Goal: Information Seeking & Learning: Find contact information

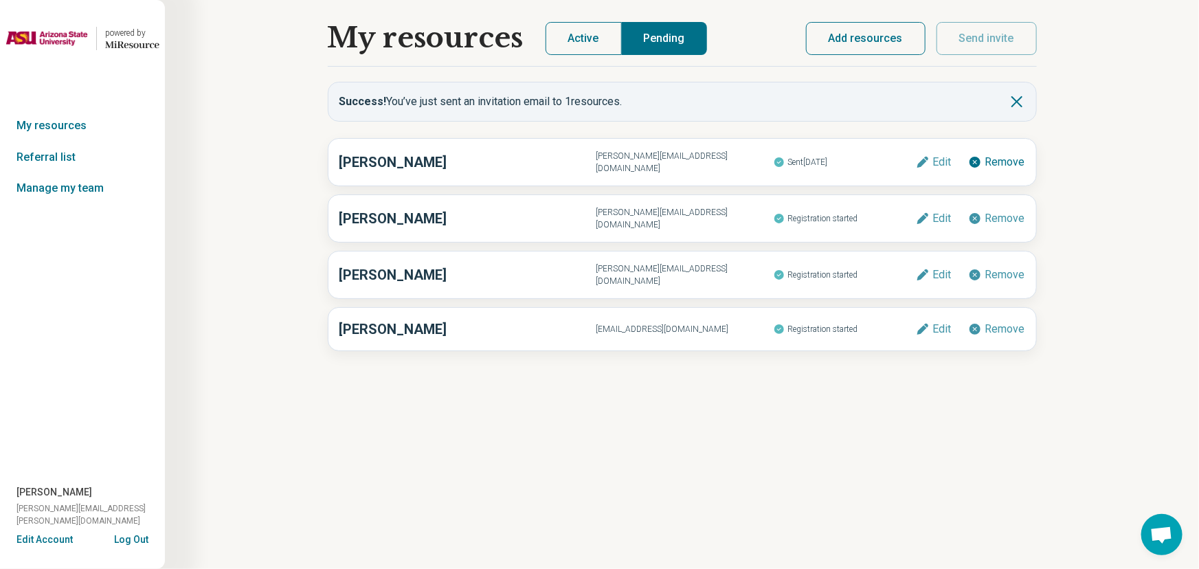
click at [550, 41] on button "Active" at bounding box center [584, 38] width 76 height 33
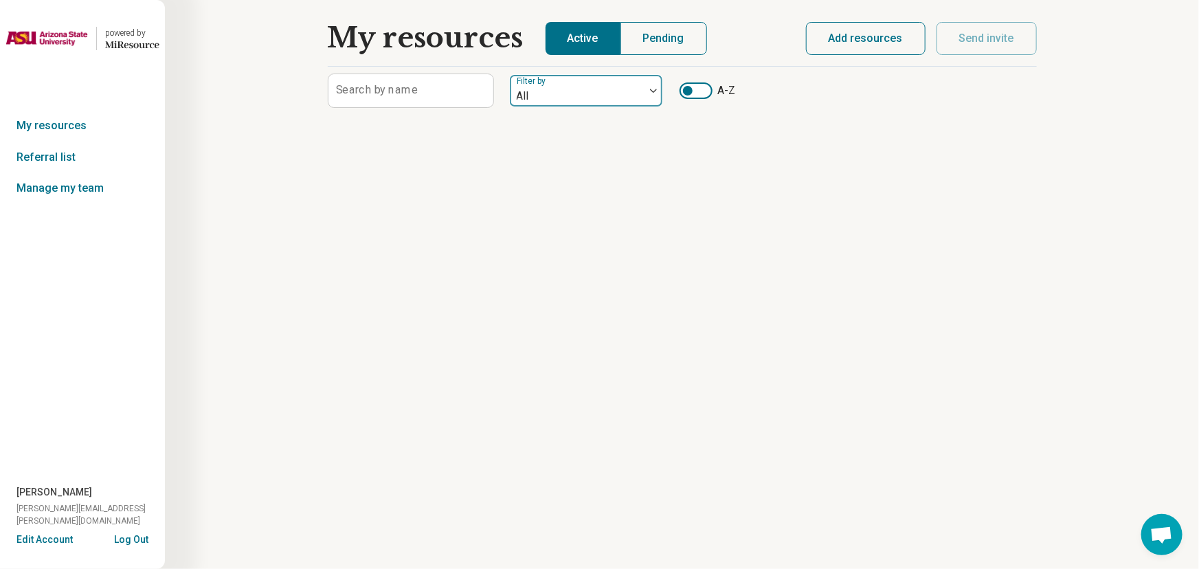
click at [568, 90] on div at bounding box center [578, 96] width 124 height 19
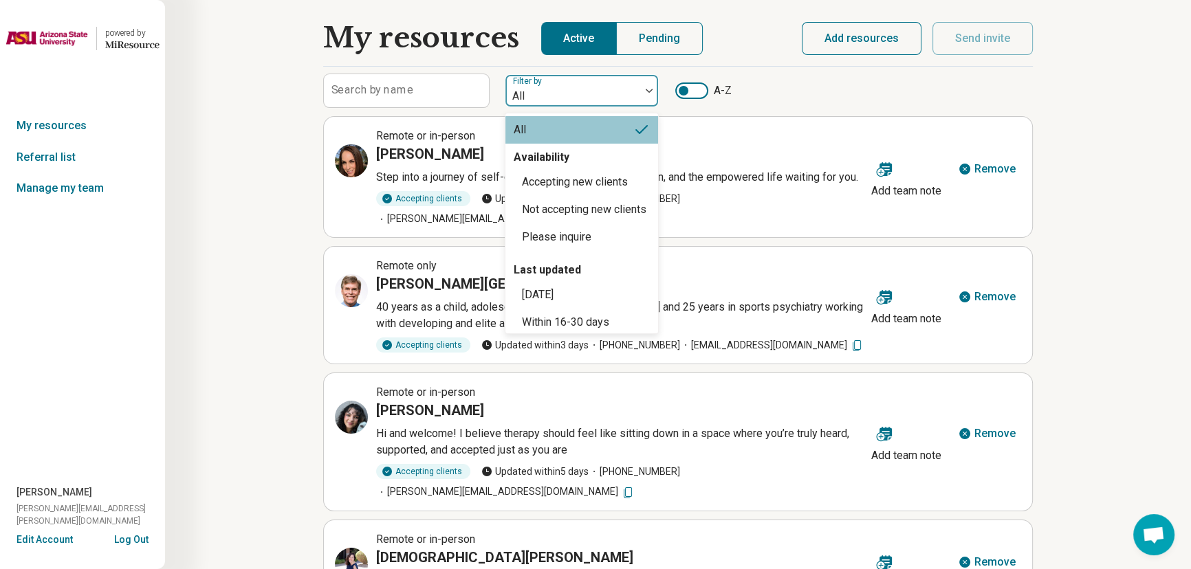
click at [575, 159] on div "Availability" at bounding box center [541, 157] width 72 height 16
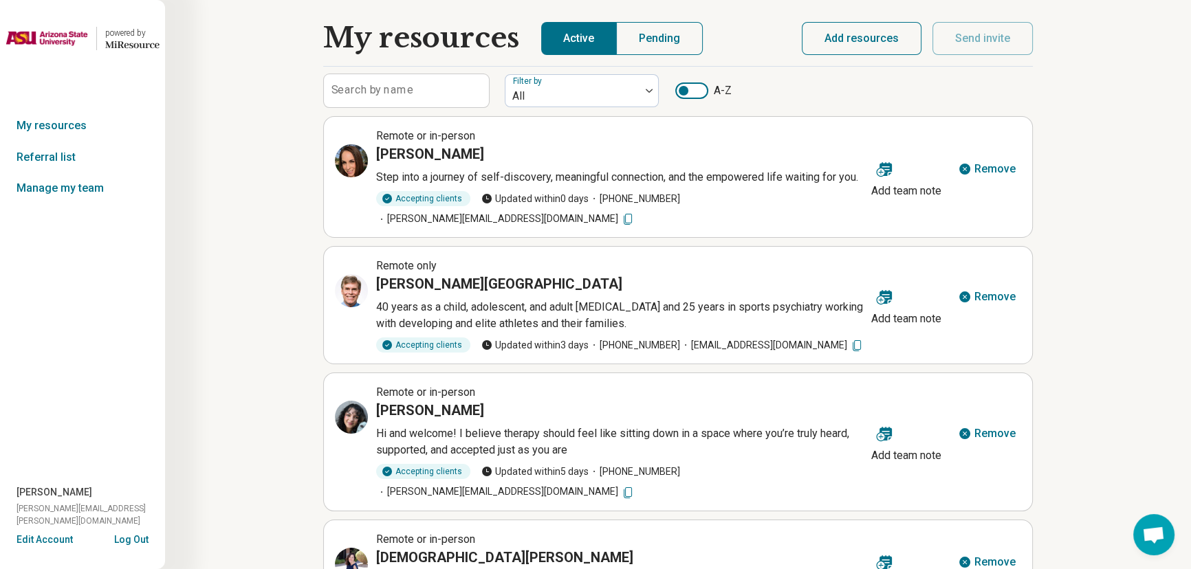
click at [683, 91] on div at bounding box center [683, 91] width 10 height 10
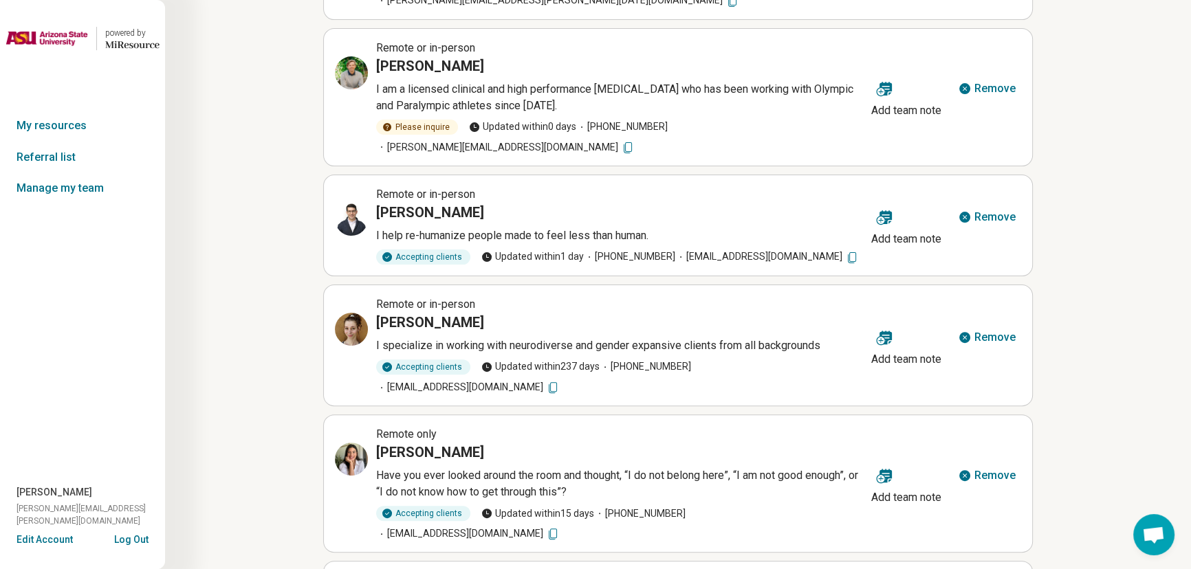
scroll to position [560, 0]
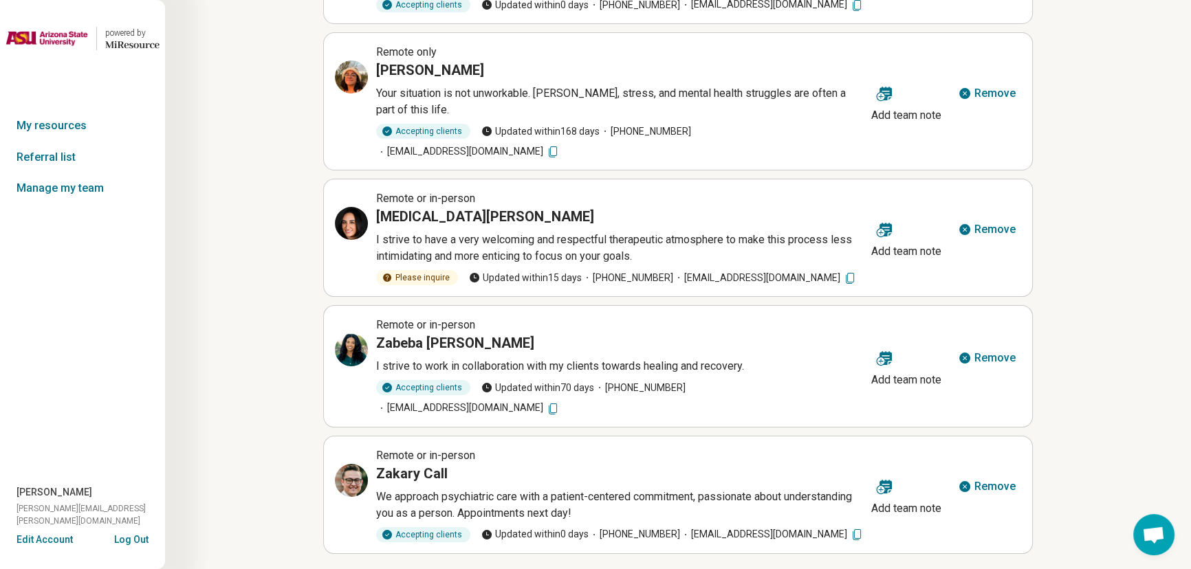
scroll to position [234, 0]
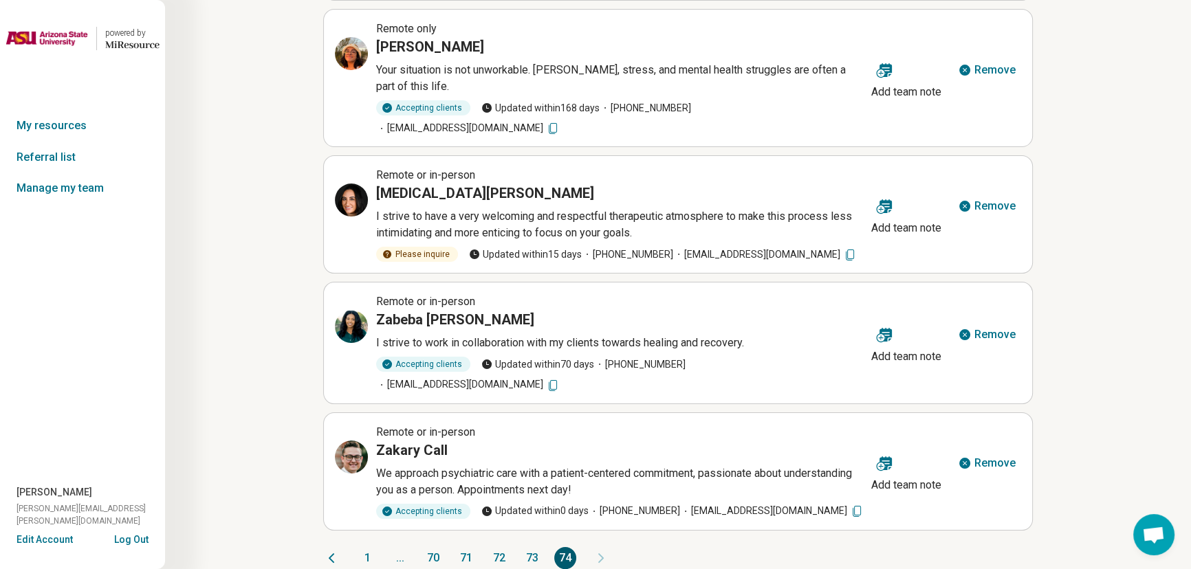
click at [536, 547] on button "73" at bounding box center [532, 558] width 22 height 22
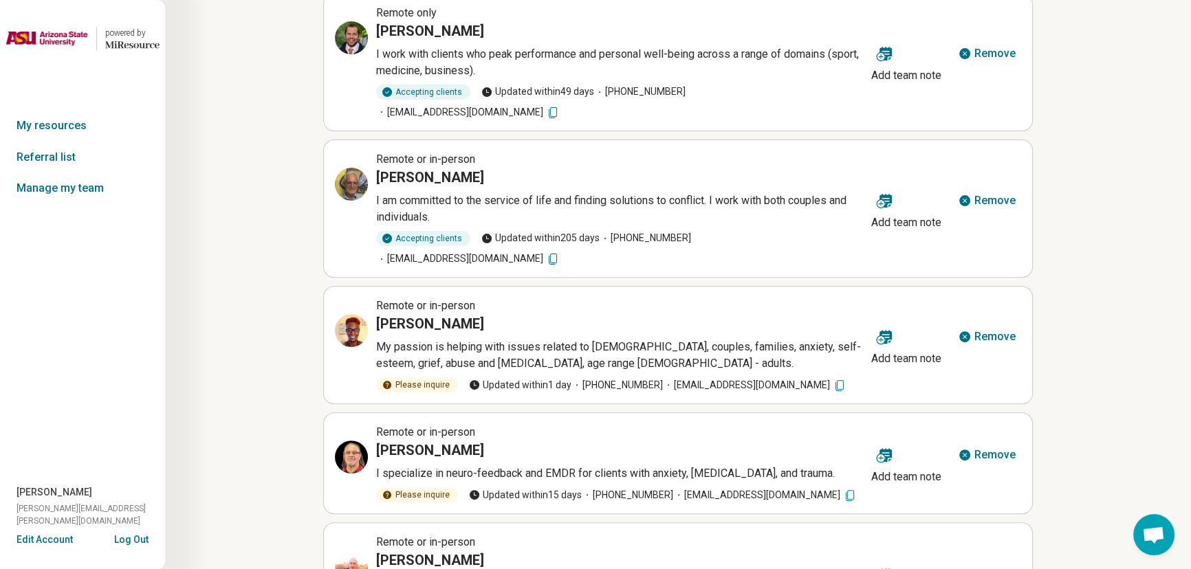
scroll to position [597, 0]
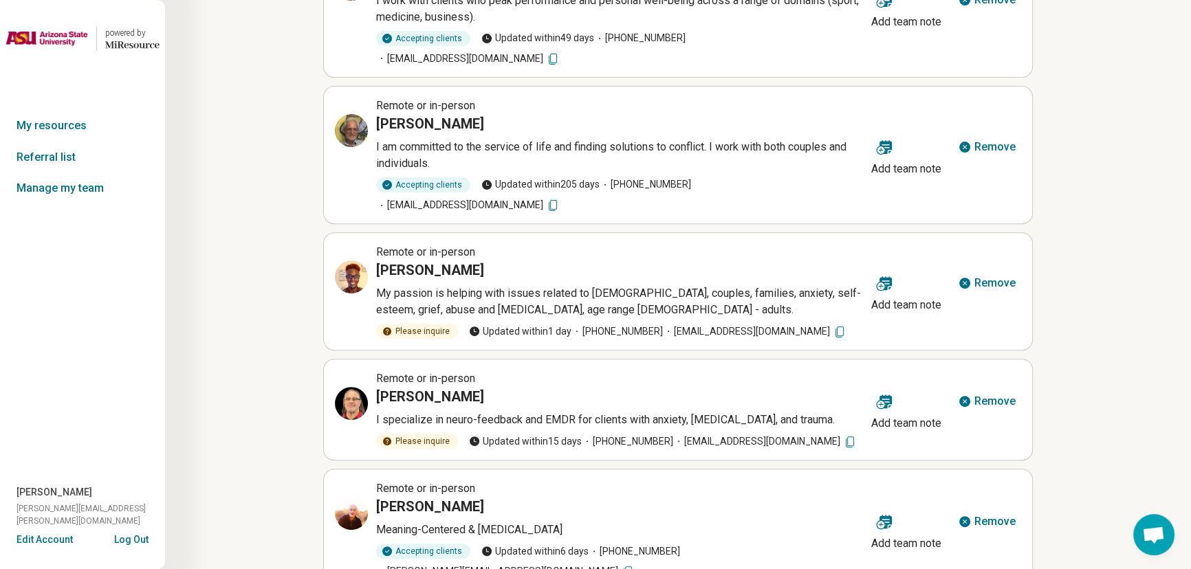
drag, startPoint x: 506, startPoint y: 538, endPoint x: 512, endPoint y: 534, distance: 7.4
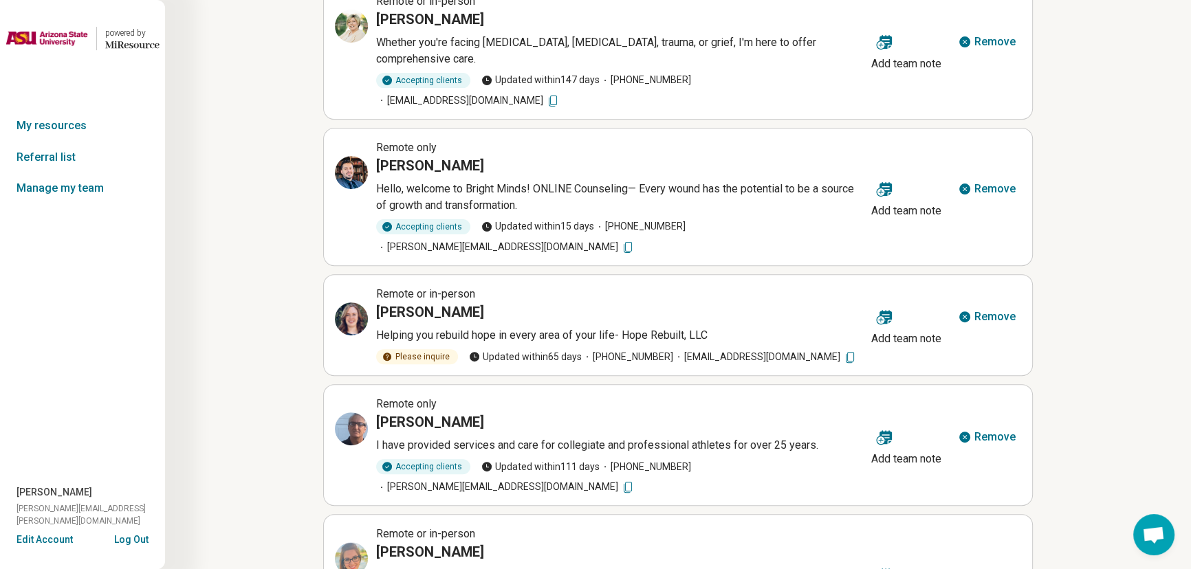
scroll to position [576, 0]
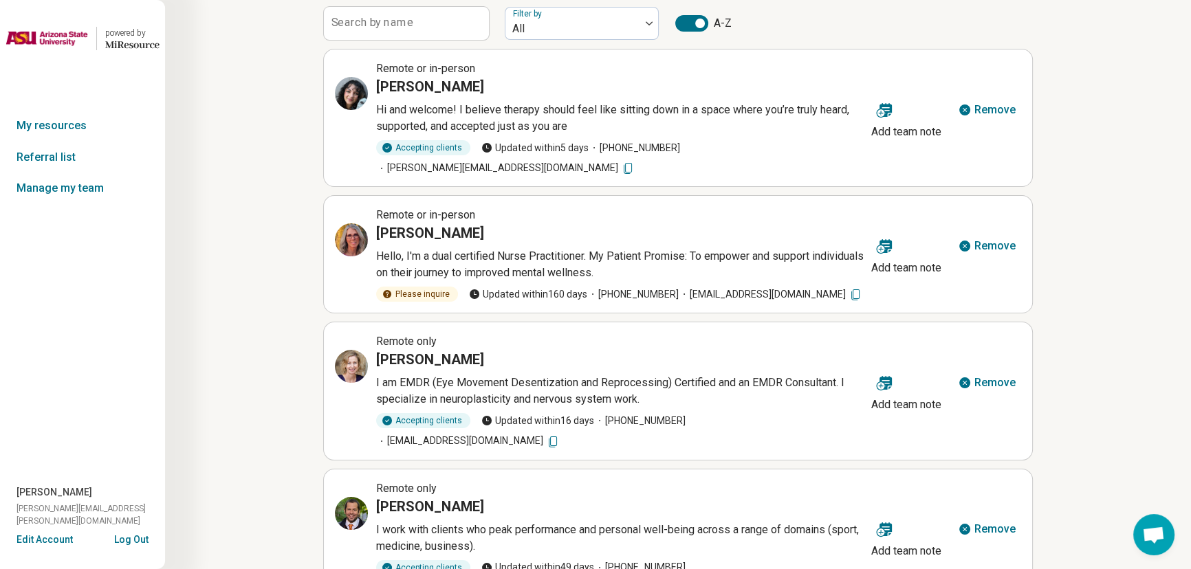
scroll to position [0, 0]
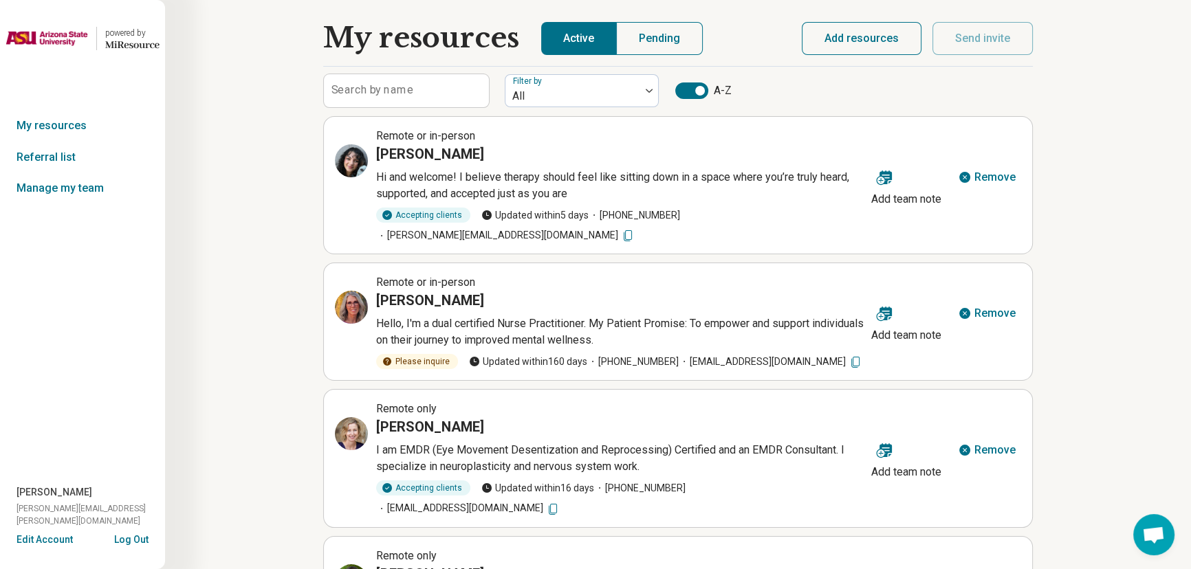
click at [403, 157] on h3 "Vivian Duarte" at bounding box center [430, 153] width 108 height 19
click at [362, 158] on div at bounding box center [351, 160] width 33 height 33
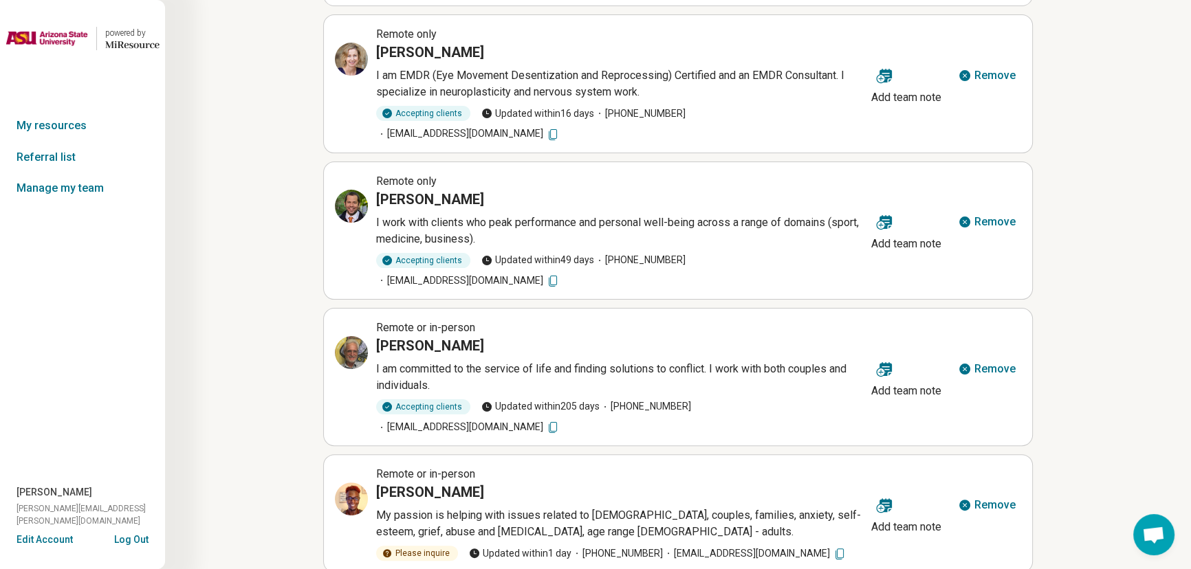
scroll to position [597, 0]
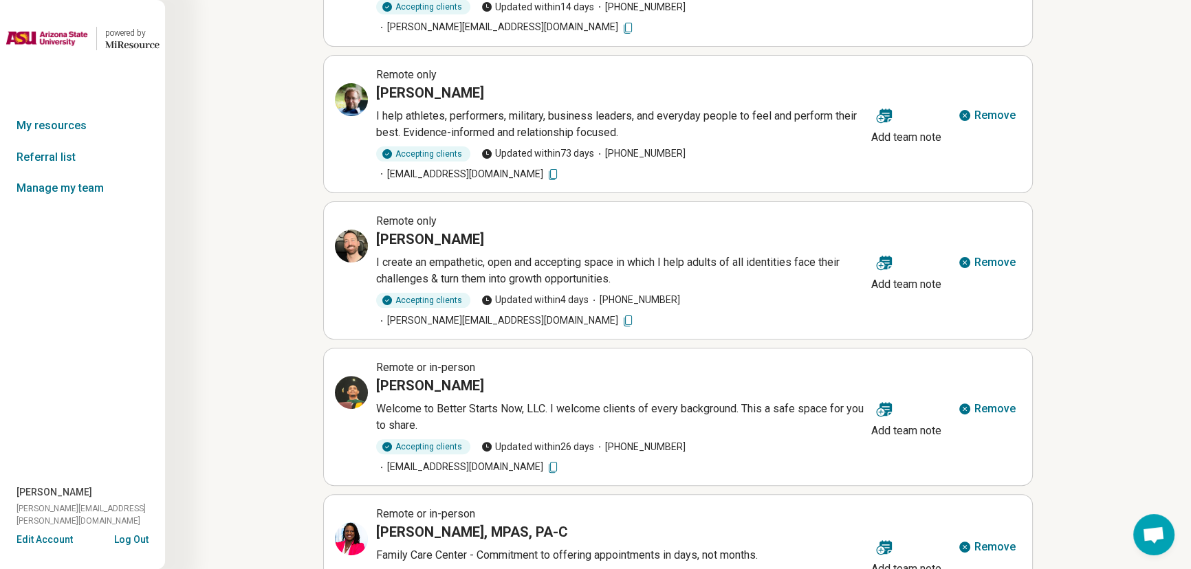
scroll to position [593, 0]
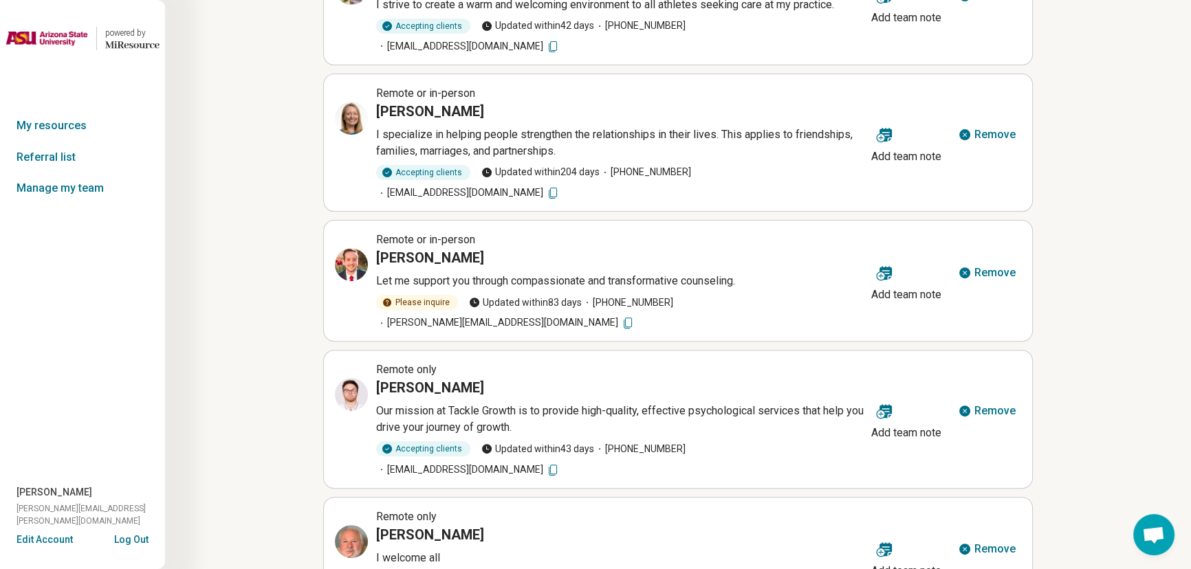
scroll to position [560, 0]
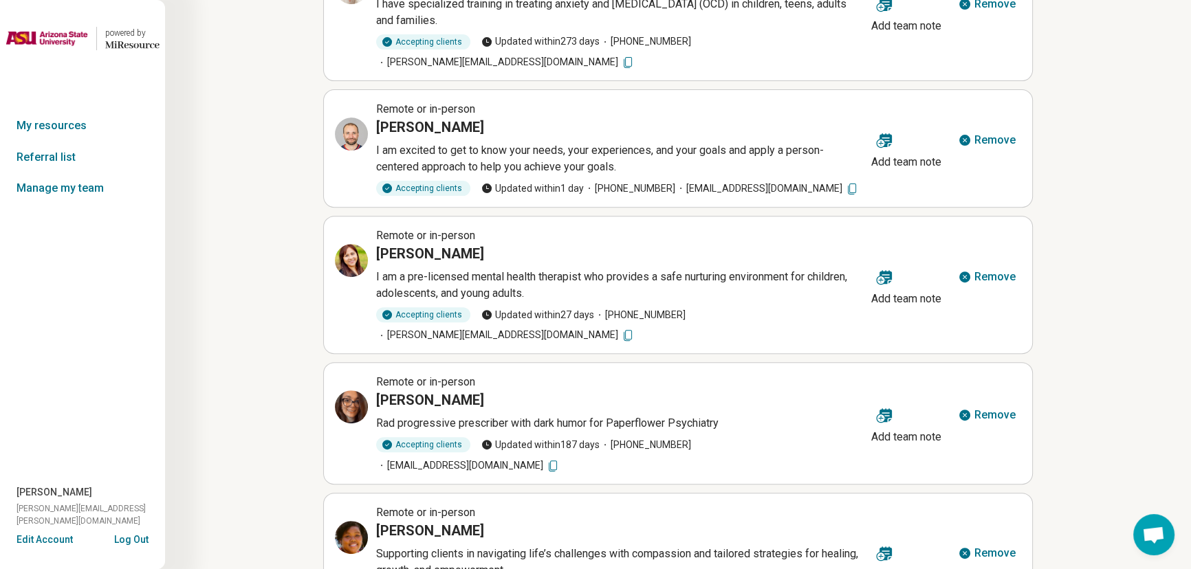
scroll to position [633, 0]
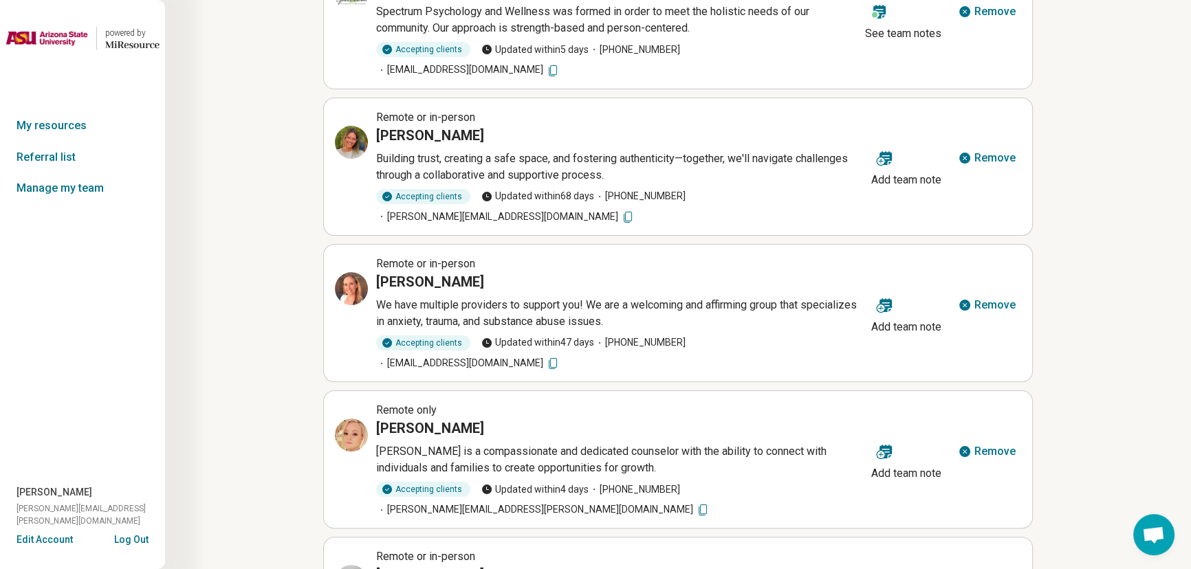
scroll to position [613, 0]
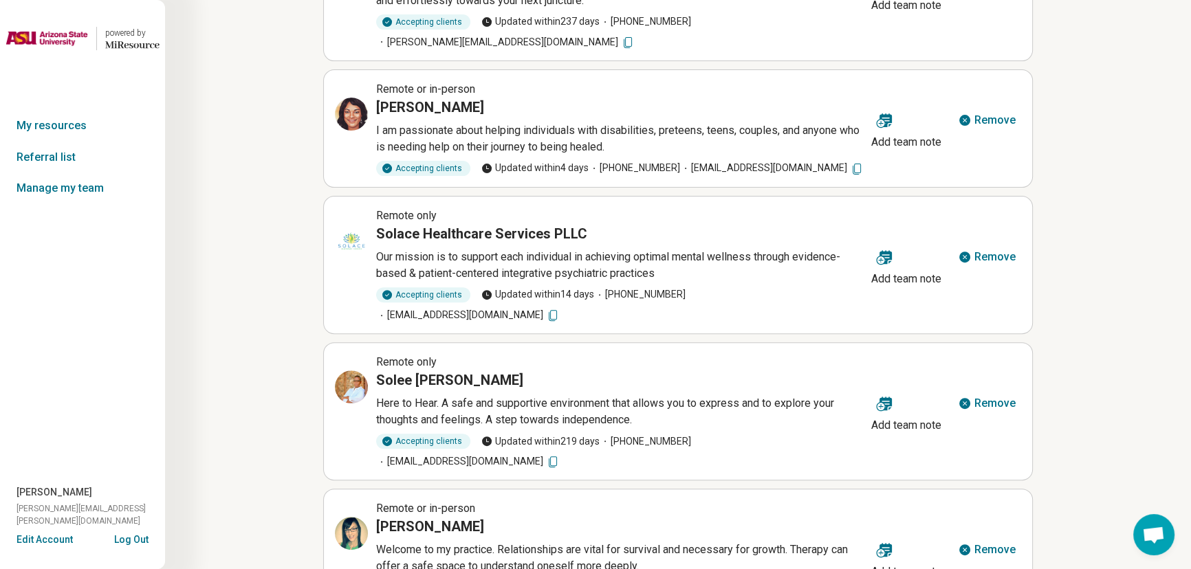
scroll to position [609, 0]
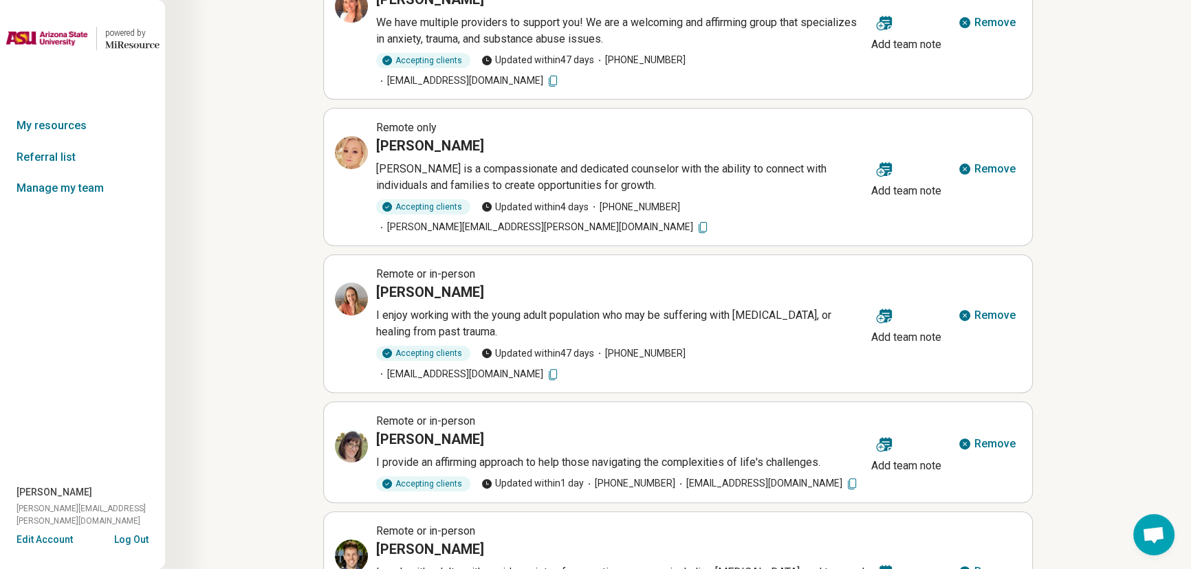
scroll to position [613, 0]
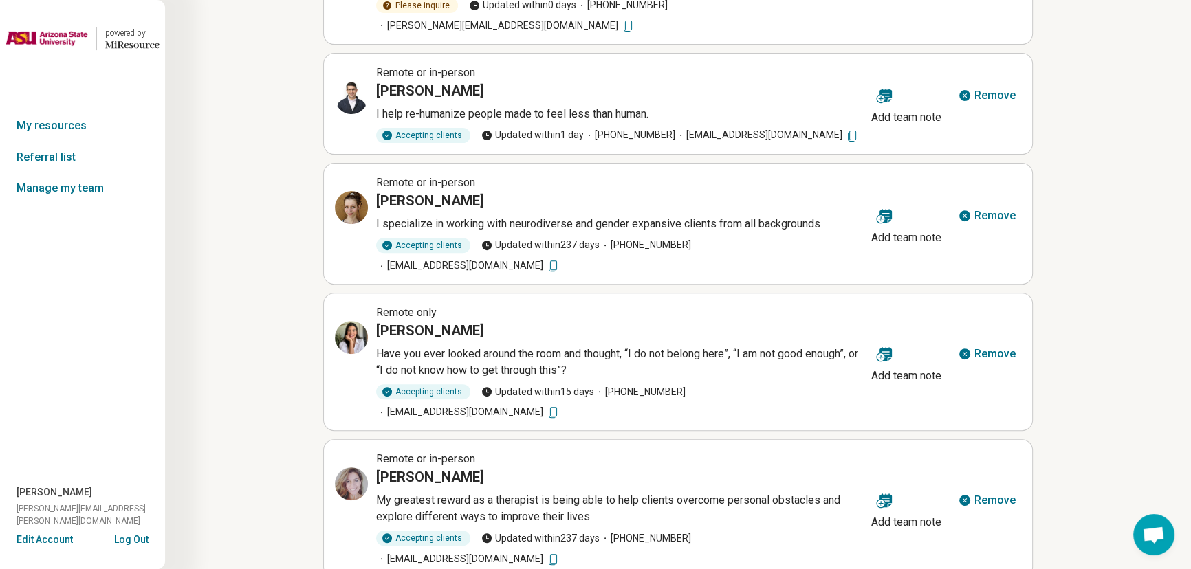
scroll to position [560, 0]
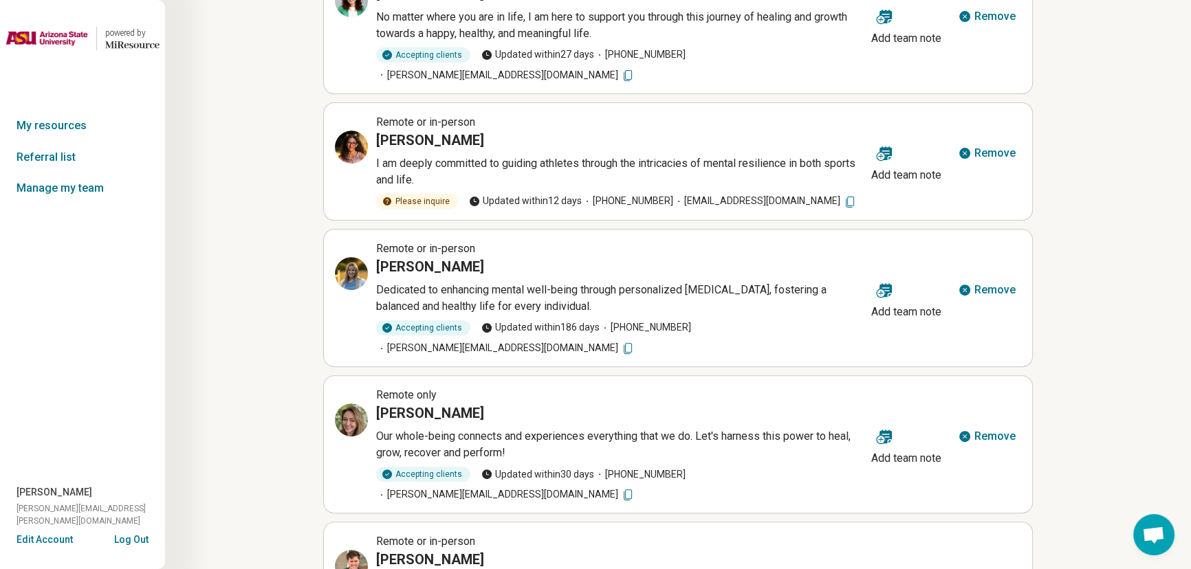
scroll to position [654, 0]
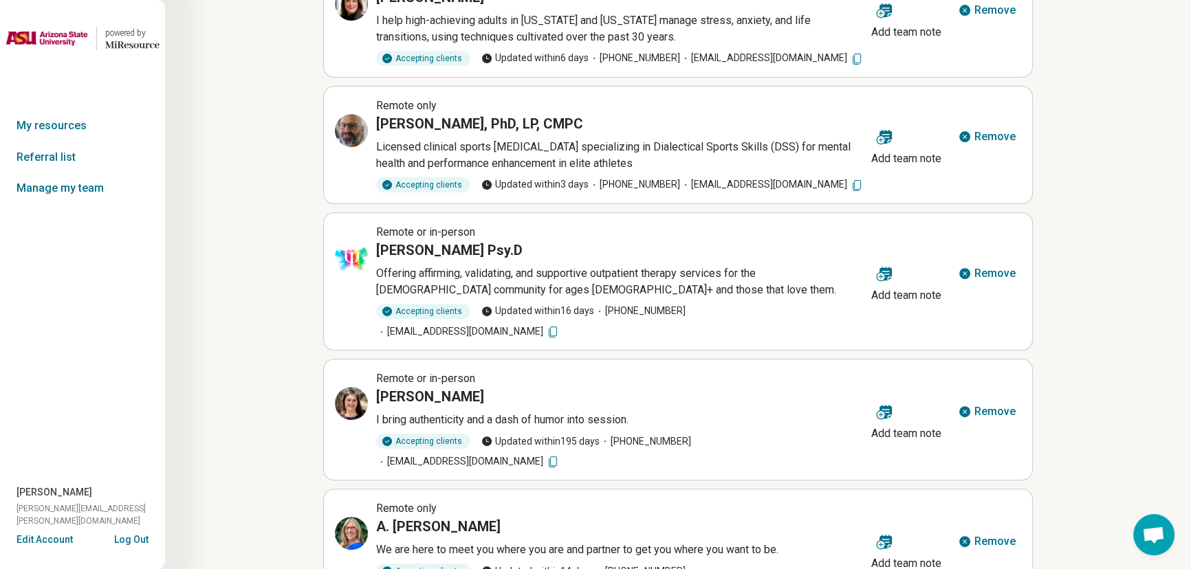
scroll to position [576, 0]
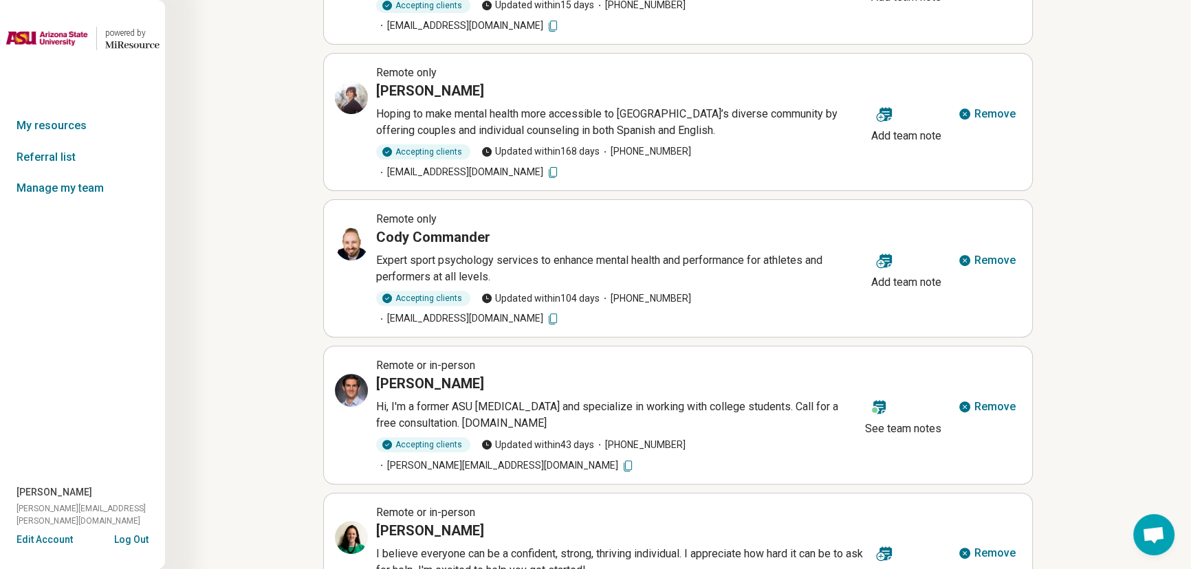
scroll to position [609, 0]
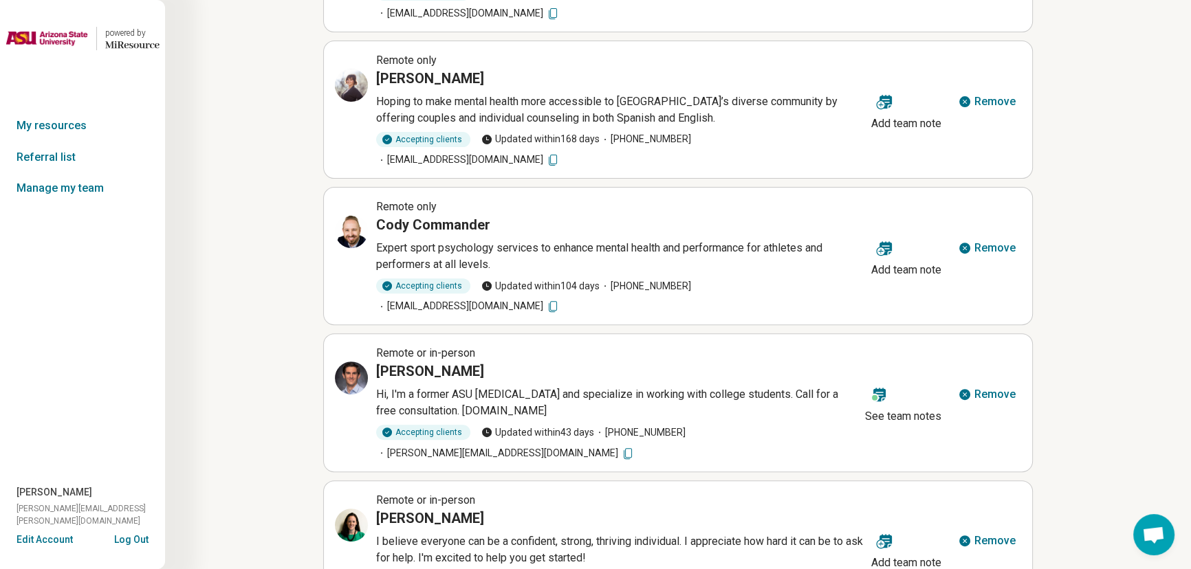
click at [510, 538] on div "Search by name Filter by All A-Z Remote only Christine Selby I am a licensed co…" at bounding box center [677, 61] width 709 height 1193
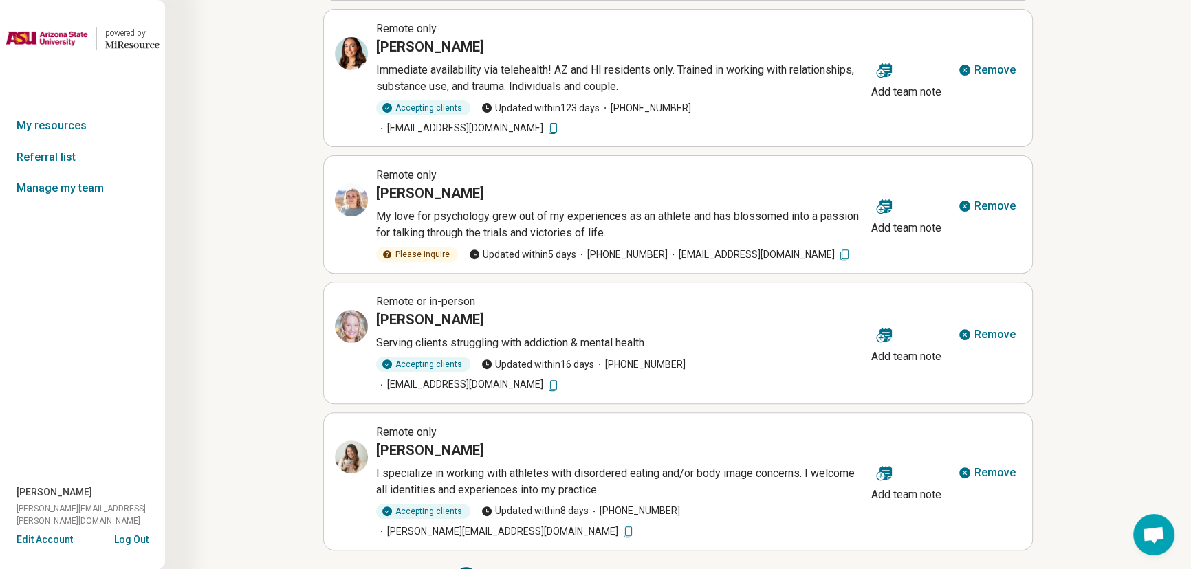
click at [502, 567] on button "17" at bounding box center [499, 578] width 22 height 22
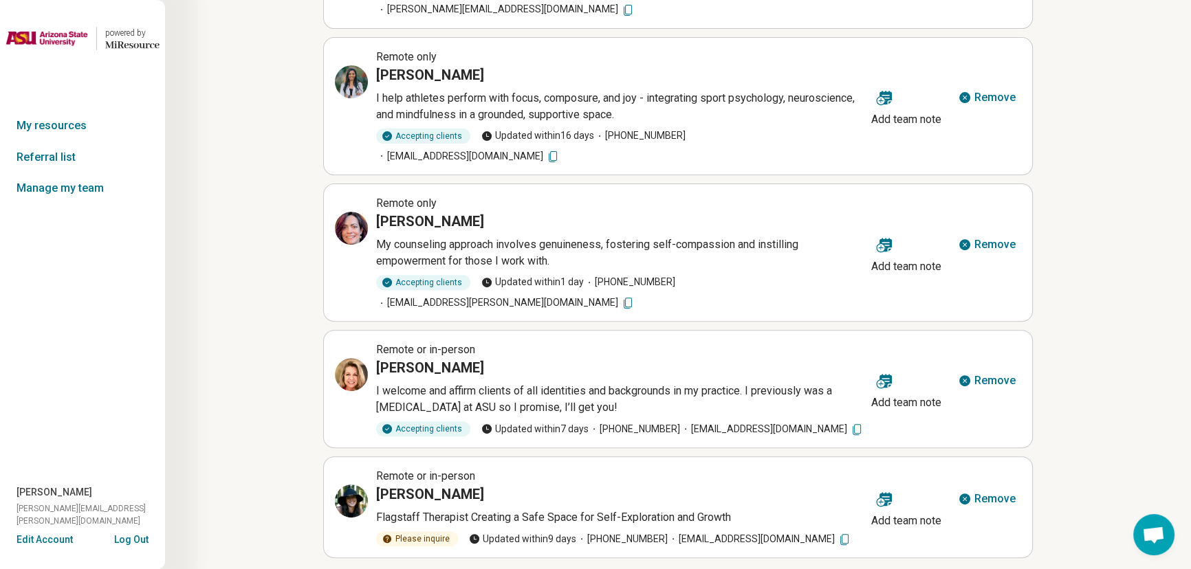
scroll to position [576, 0]
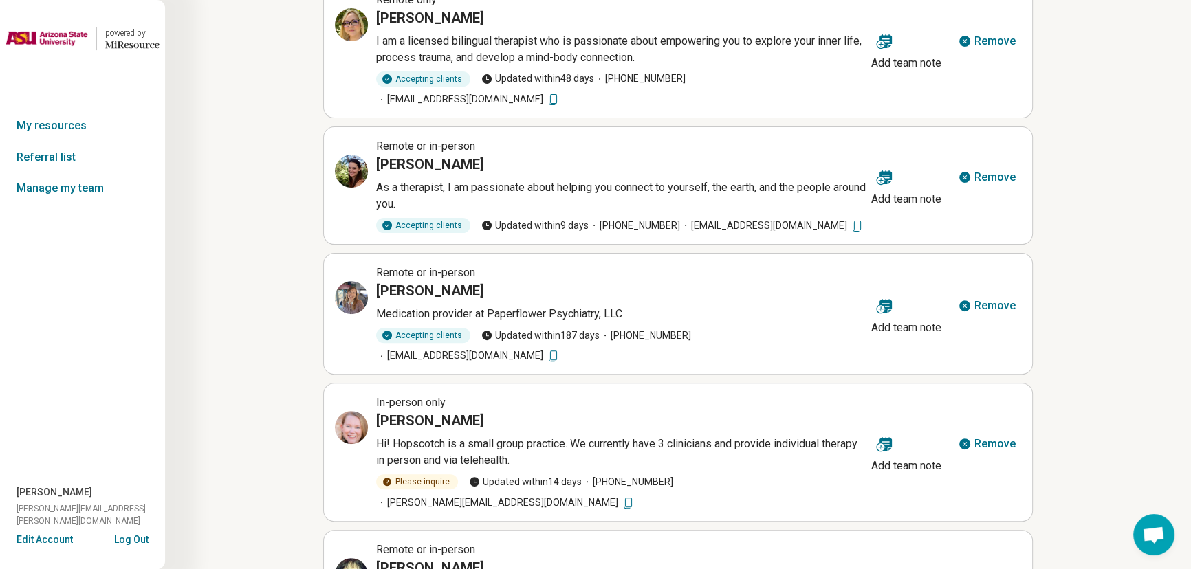
click at [498, 555] on div "My resources Active Pending Search by name Filter by All A-Z Remote only Elemen…" at bounding box center [678, 76] width 1026 height 1272
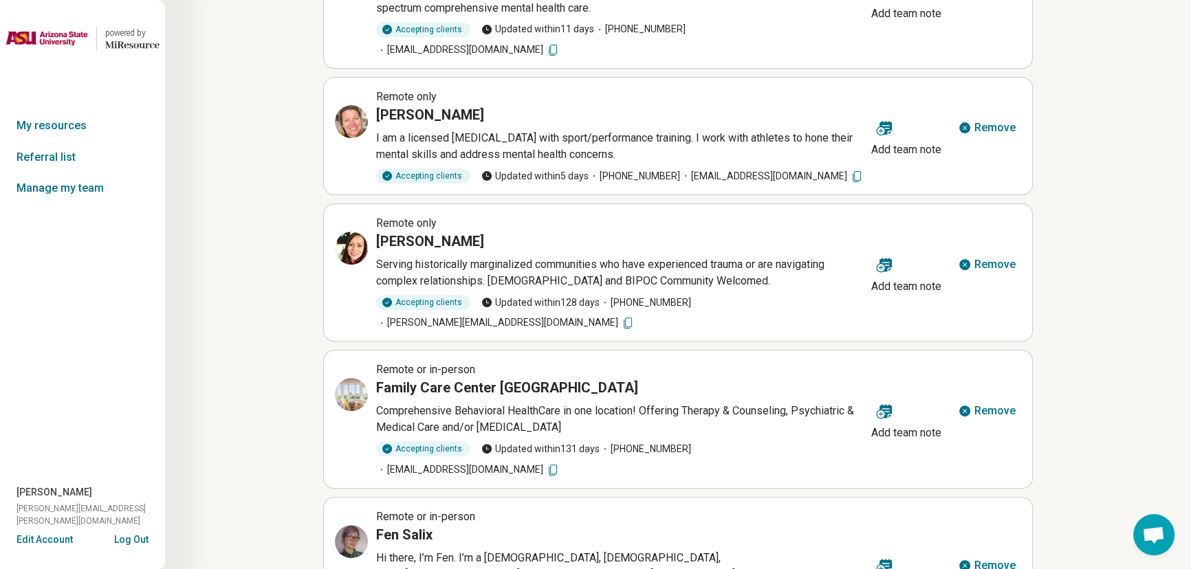
scroll to position [654, 0]
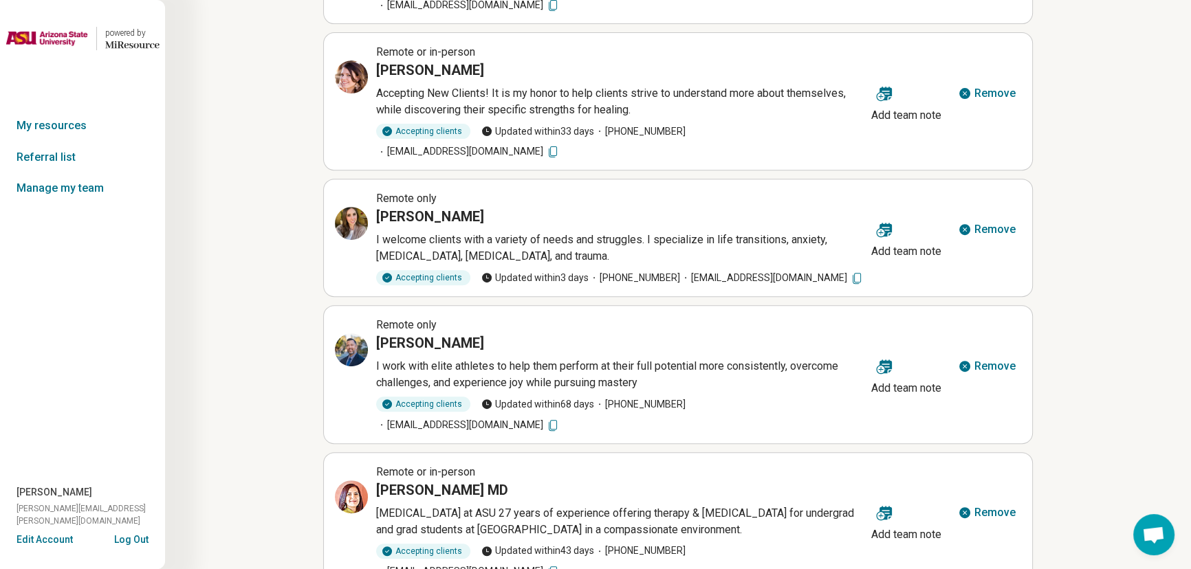
scroll to position [613, 0]
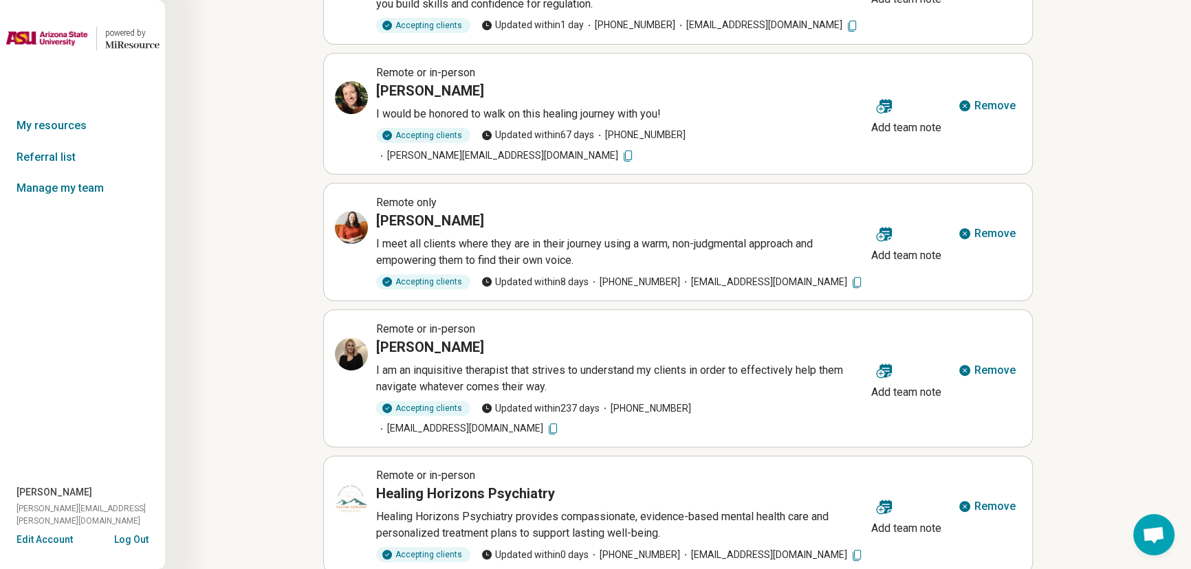
scroll to position [576, 0]
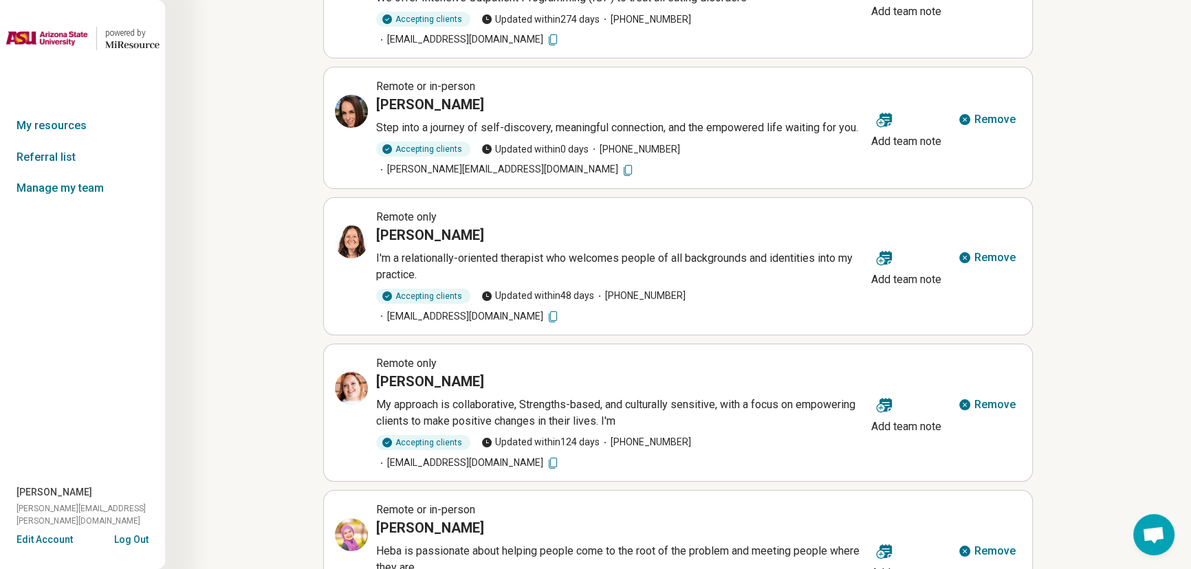
scroll to position [0, 0]
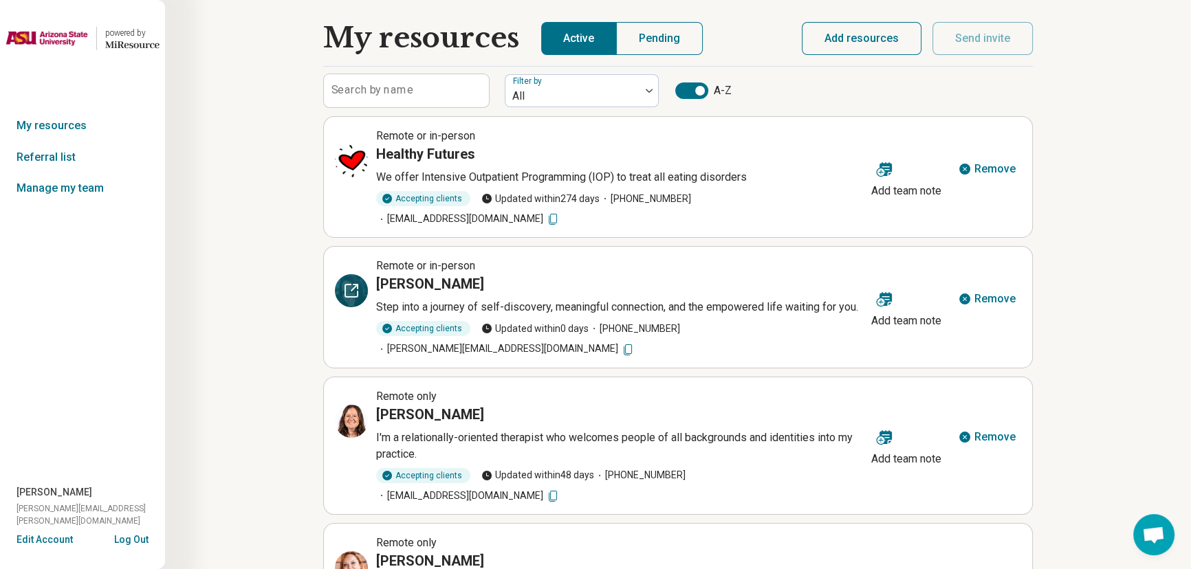
click at [356, 283] on icon at bounding box center [351, 291] width 16 height 16
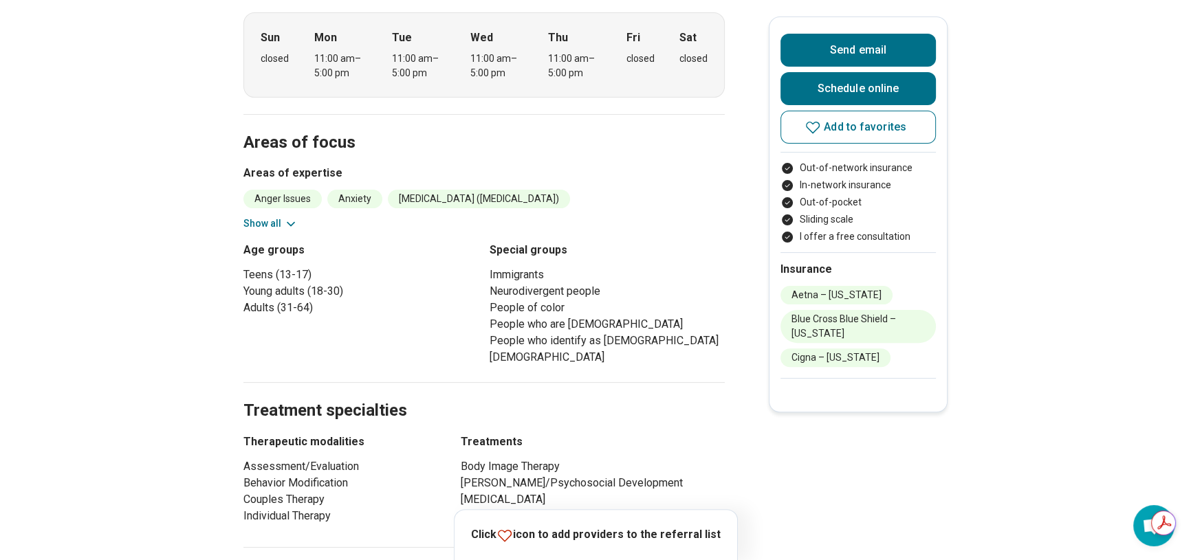
scroll to position [375, 0]
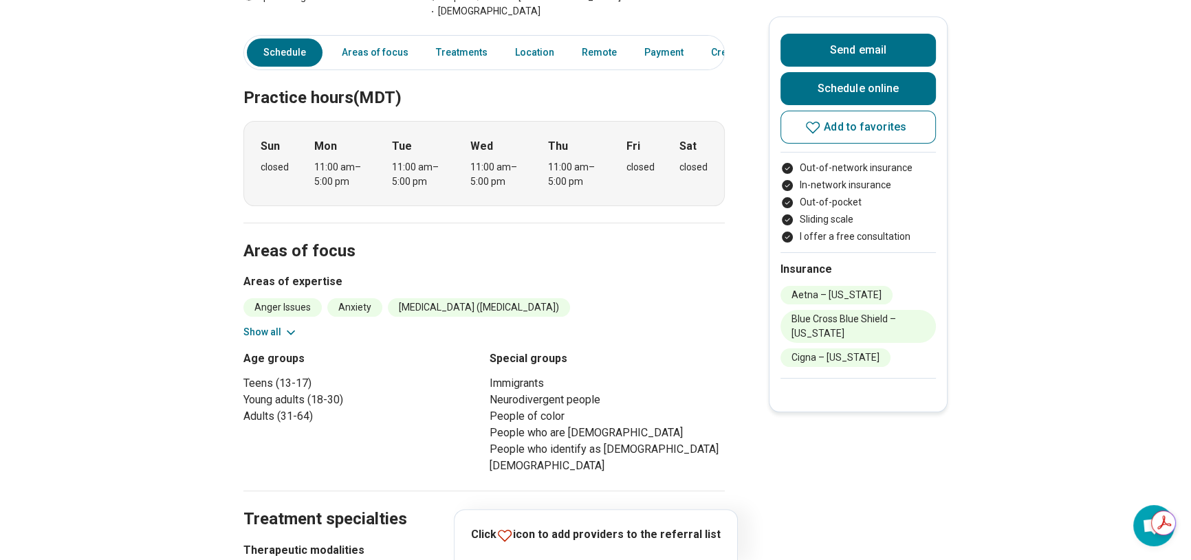
click at [285, 325] on button "Show all" at bounding box center [270, 332] width 54 height 14
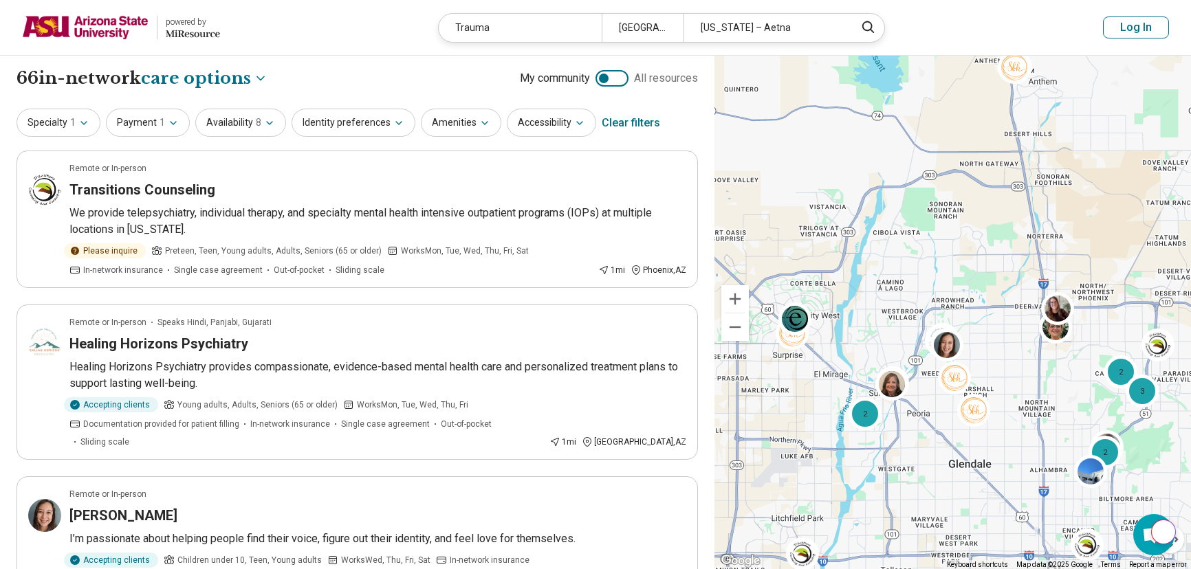
select select "***"
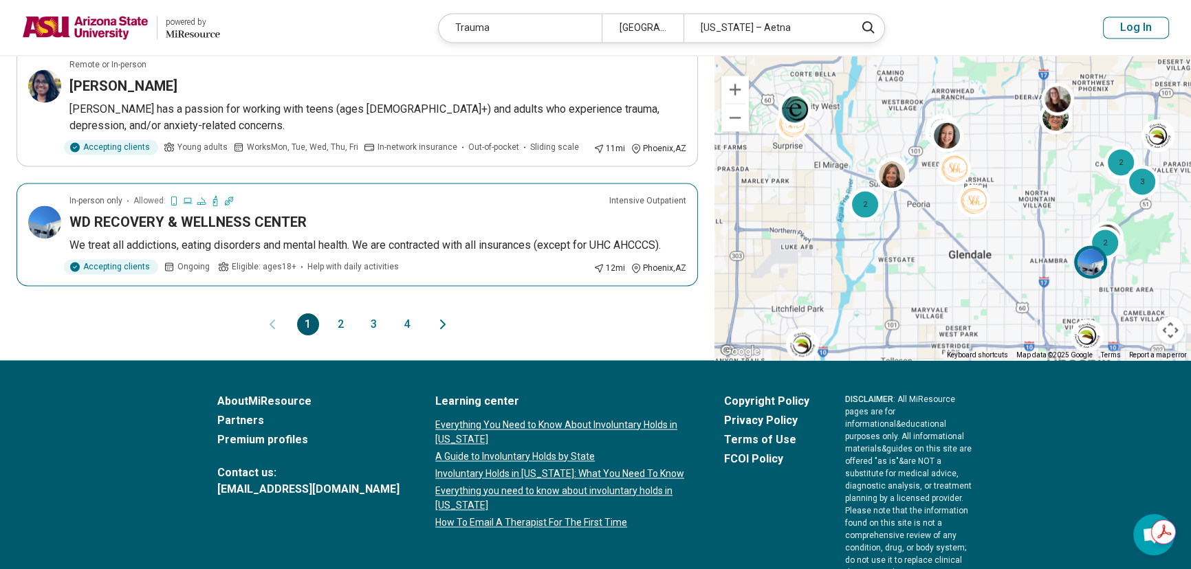
scroll to position [2730, 0]
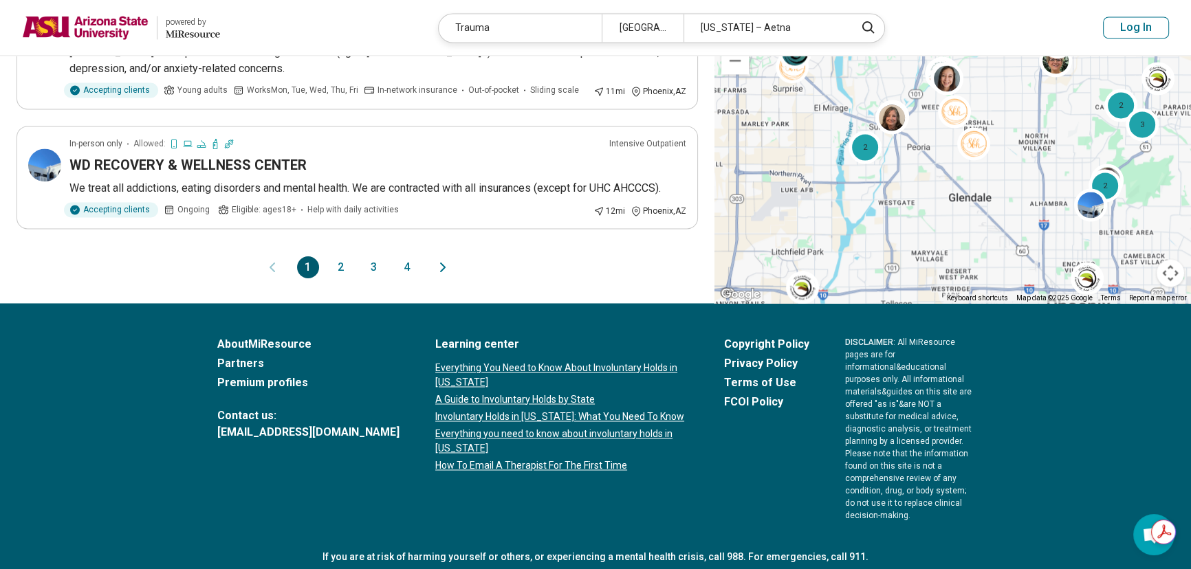
click at [408, 261] on button "4" at bounding box center [407, 267] width 22 height 22
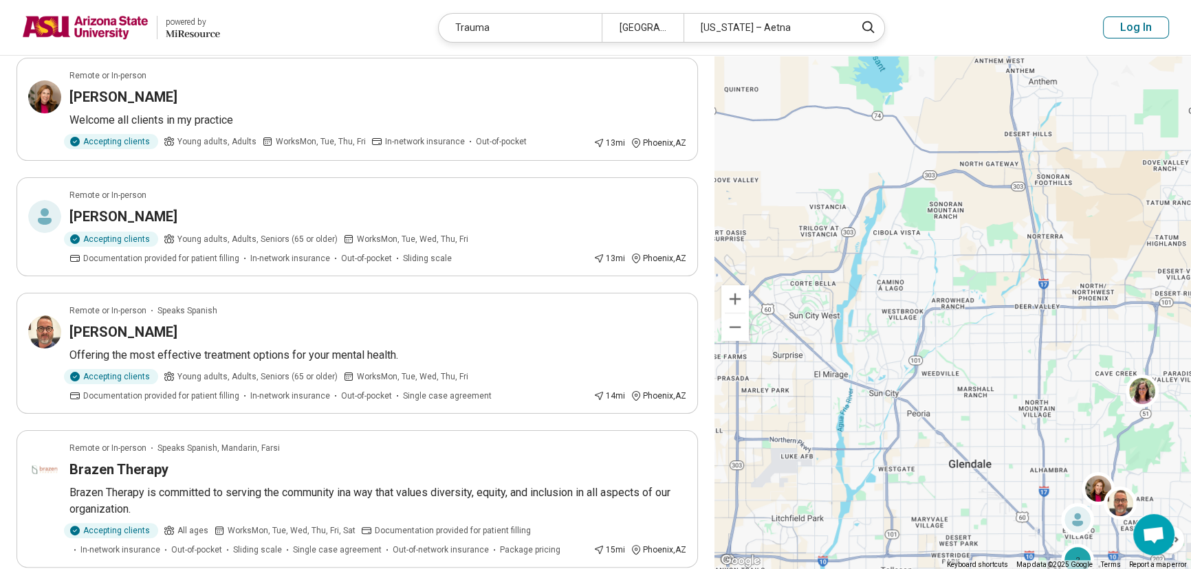
scroll to position [312, 0]
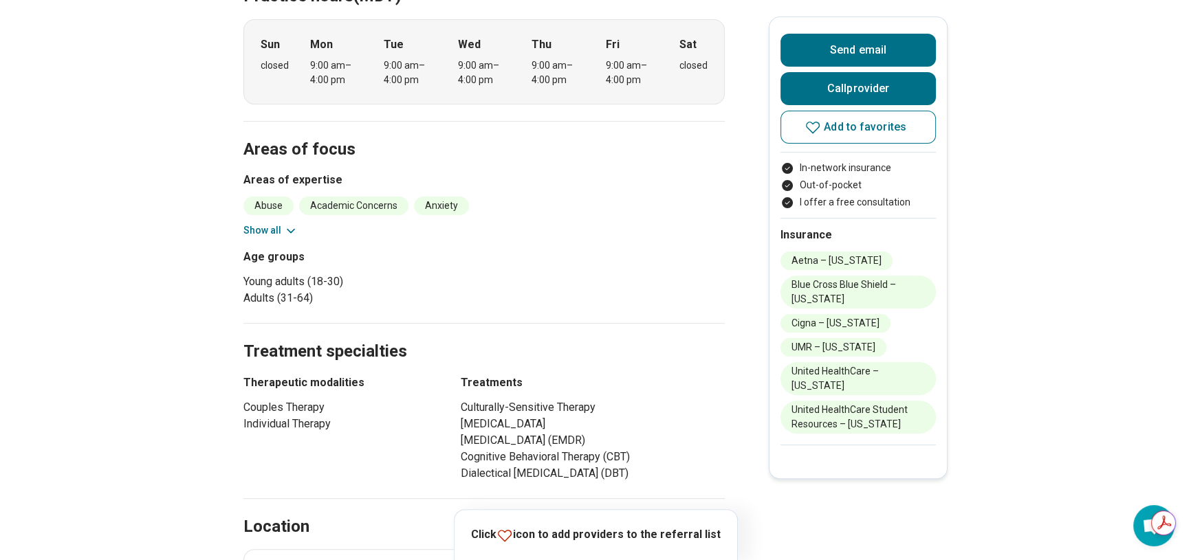
scroll to position [437, 0]
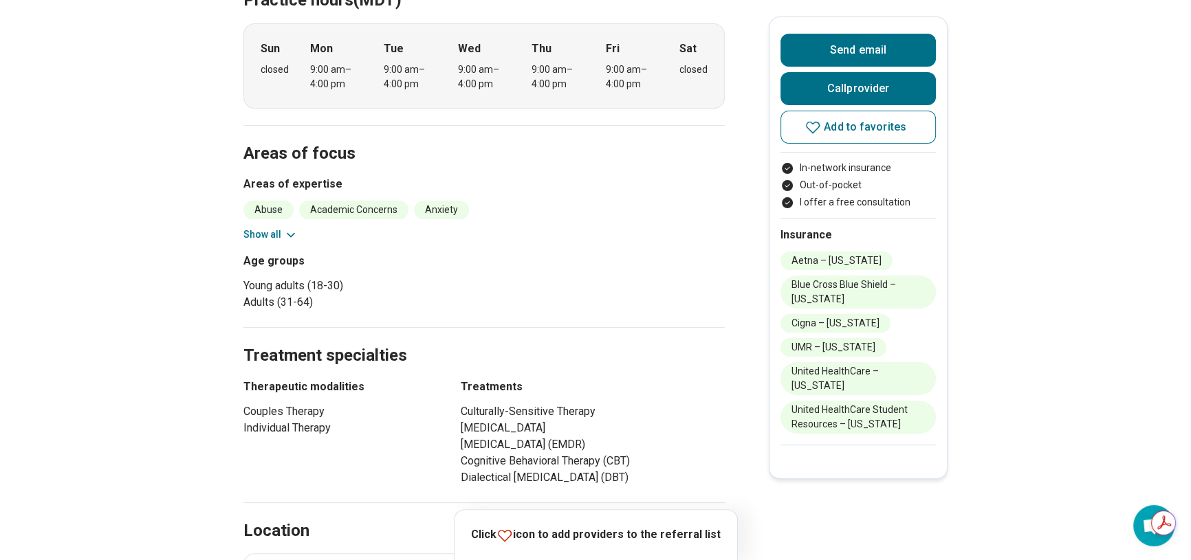
click at [263, 228] on button "Show all" at bounding box center [270, 235] width 54 height 14
